Goal: Check status: Check status

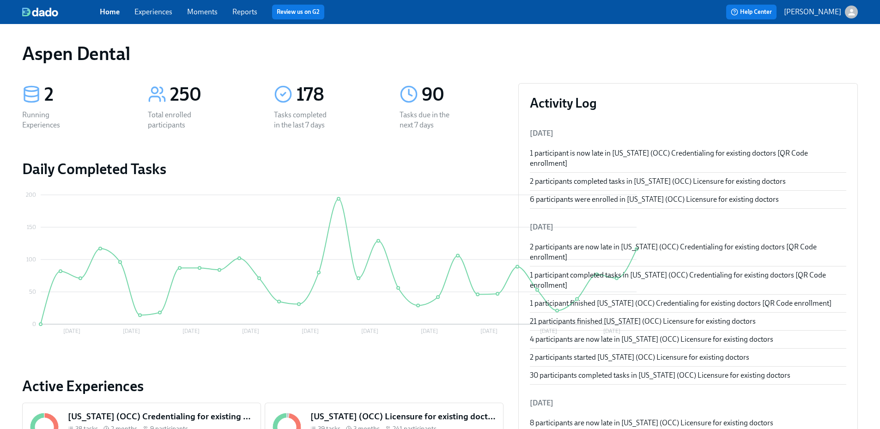
click at [247, 9] on link "Reports" at bounding box center [244, 11] width 25 height 9
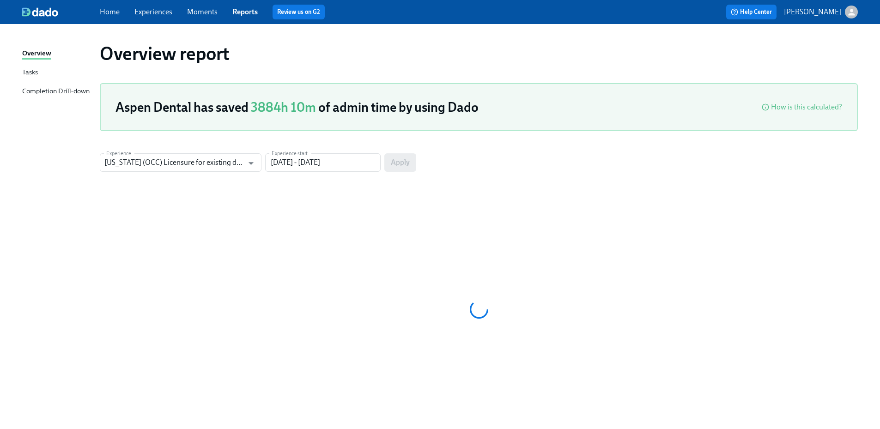
click at [86, 91] on div "Completion Drill-down" at bounding box center [55, 92] width 67 height 12
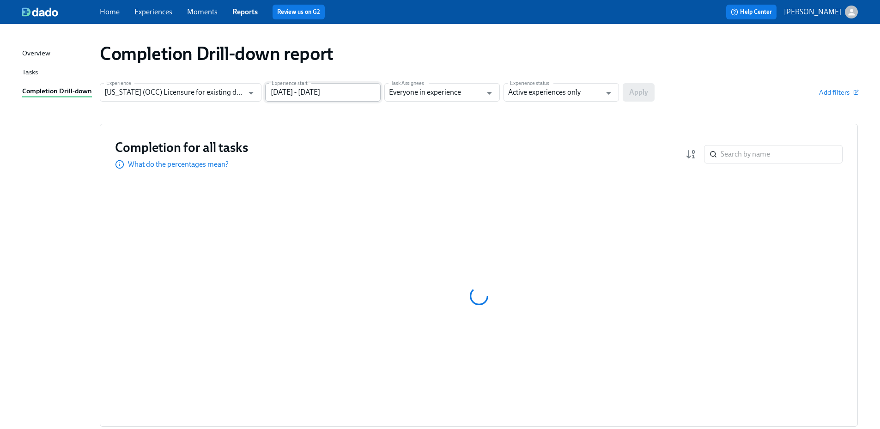
click at [306, 96] on input "[DATE] - [DATE]" at bounding box center [322, 92] width 115 height 18
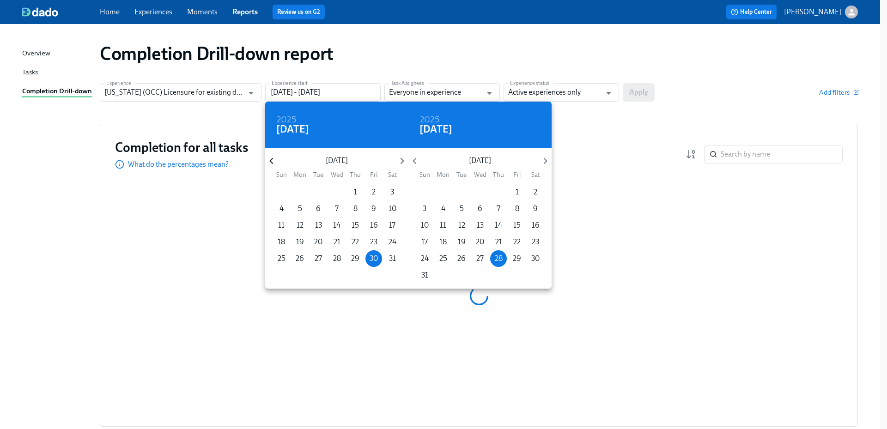
click at [271, 156] on icon "button" at bounding box center [271, 161] width 12 height 12
click at [271, 159] on icon "button" at bounding box center [271, 161] width 4 height 6
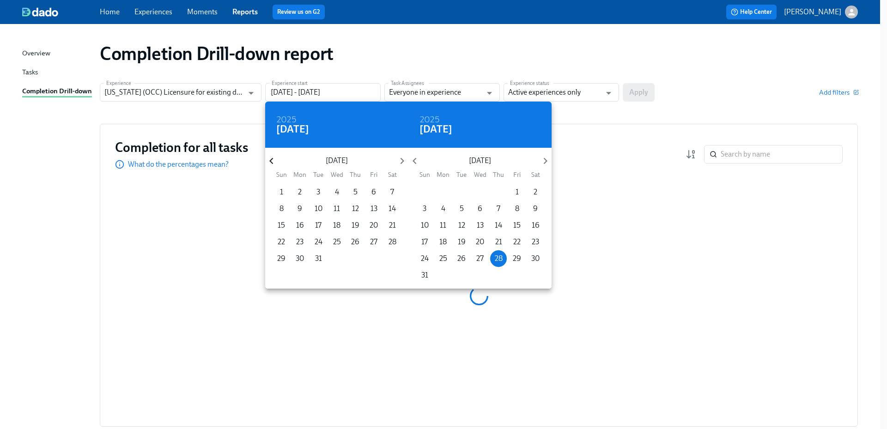
click at [271, 159] on icon "button" at bounding box center [271, 161] width 4 height 6
click at [271, 162] on icon "button" at bounding box center [271, 161] width 4 height 6
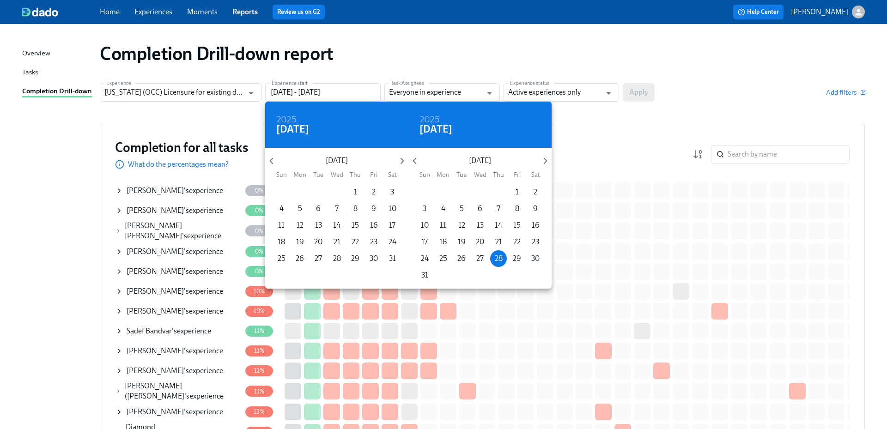
click at [354, 192] on p "1" at bounding box center [355, 192] width 3 height 10
type input "[DATE] - [DATE]"
click at [578, 91] on div at bounding box center [443, 214] width 887 height 429
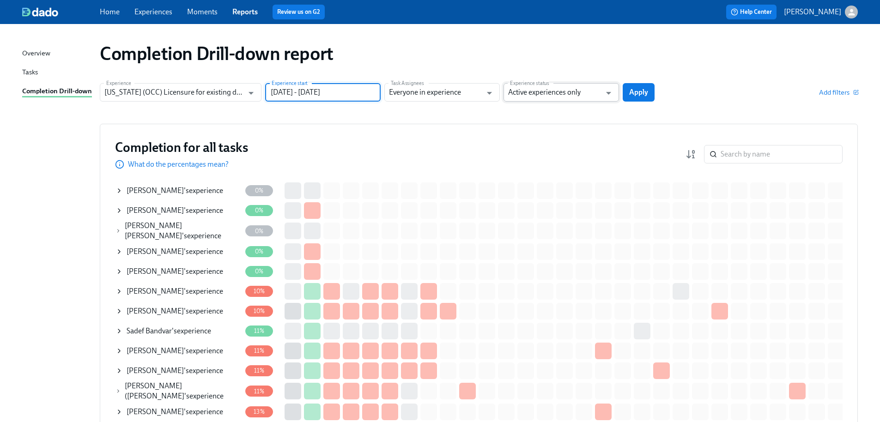
click at [573, 93] on input "Active experiences only" at bounding box center [554, 92] width 93 height 18
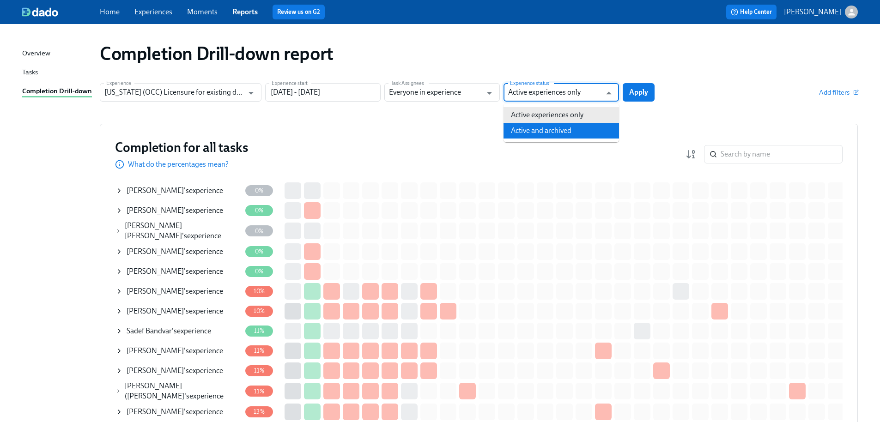
click at [561, 134] on li "Active and archived" at bounding box center [560, 131] width 115 height 16
type input "Active and archived"
click at [639, 94] on span "Apply" at bounding box center [638, 92] width 19 height 9
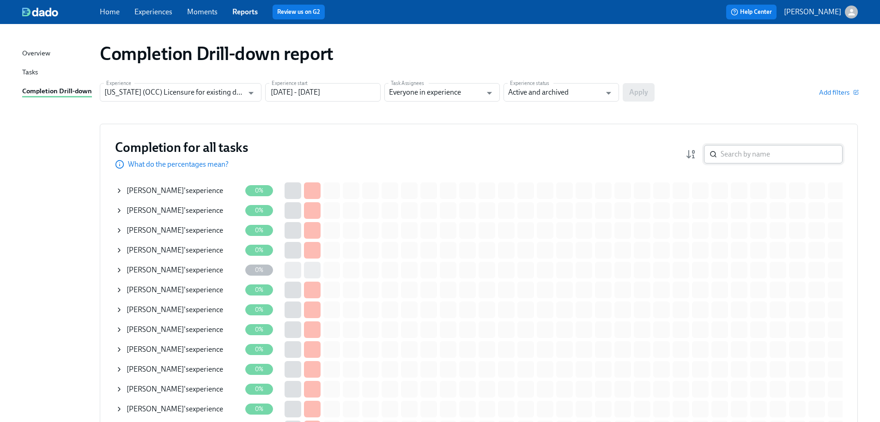
click at [772, 153] on input "search" at bounding box center [781, 154] width 122 height 18
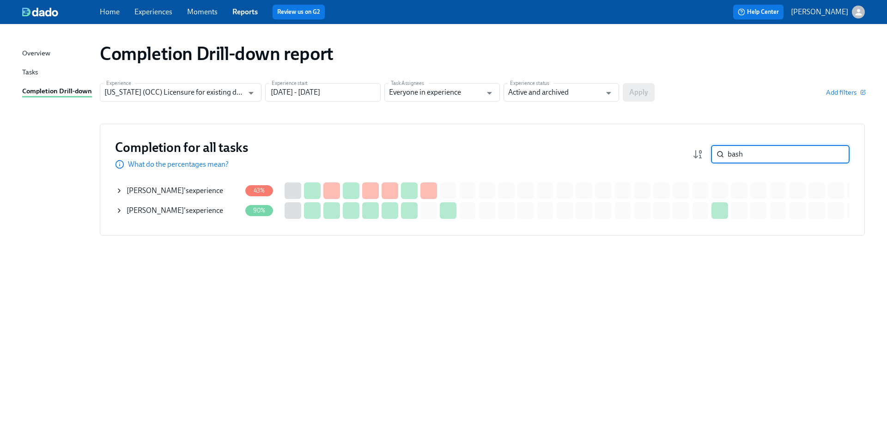
type input "bash"
click at [202, 208] on div "[PERSON_NAME] 's experience" at bounding box center [175, 210] width 97 height 10
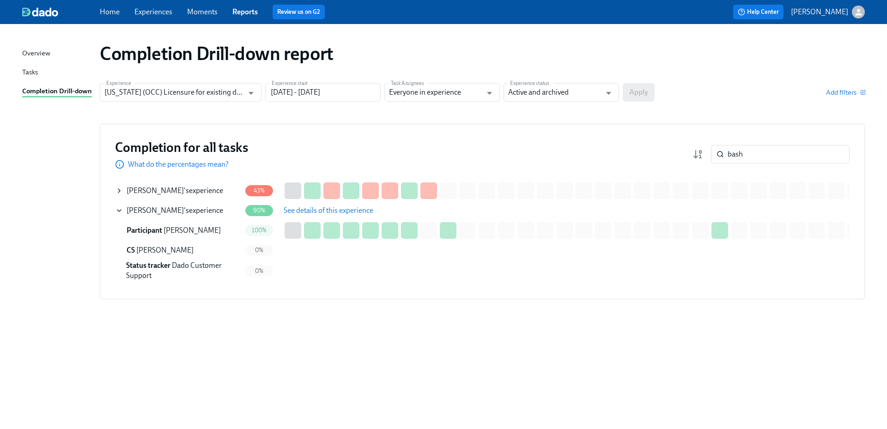
click at [319, 211] on span "See details of this experience" at bounding box center [328, 210] width 90 height 9
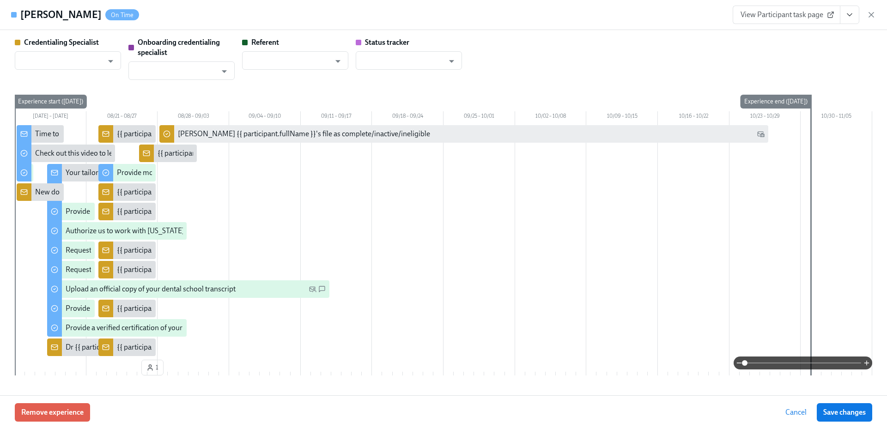
type input "[PERSON_NAME]"
type input "Dado Customer Support"
